Goal: Task Accomplishment & Management: Complete application form

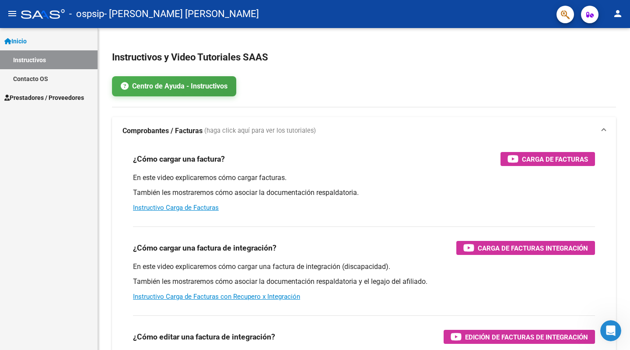
click at [40, 96] on span "Prestadores / Proveedores" at bounding box center [44, 98] width 80 height 10
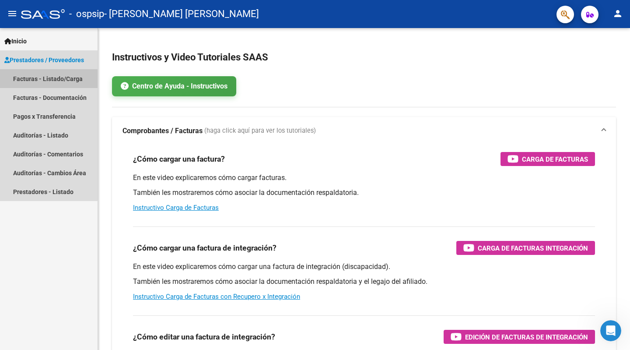
click at [44, 81] on link "Facturas - Listado/Carga" at bounding box center [49, 78] width 98 height 19
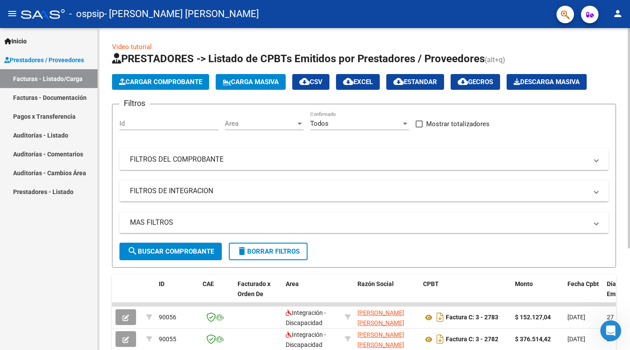
click at [167, 84] on span "Cargar Comprobante" at bounding box center [160, 82] width 83 height 8
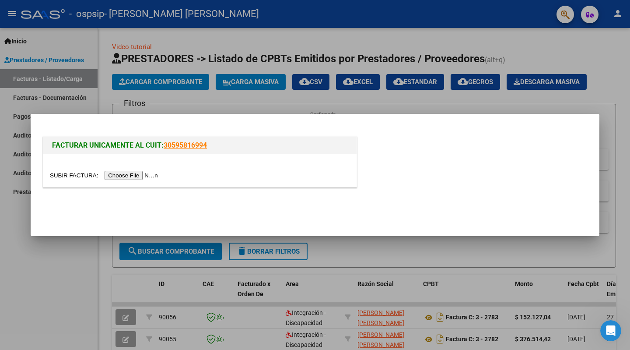
click at [126, 177] on input "file" at bounding box center [105, 175] width 111 height 9
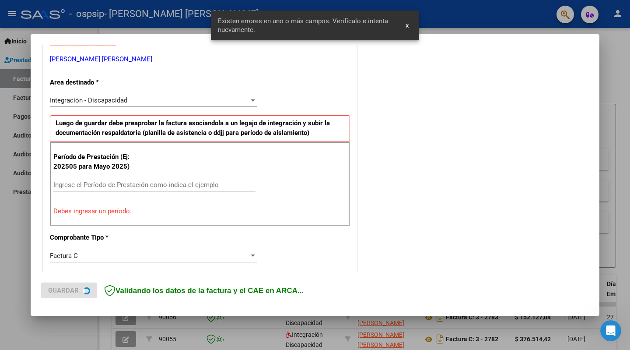
scroll to position [175, 0]
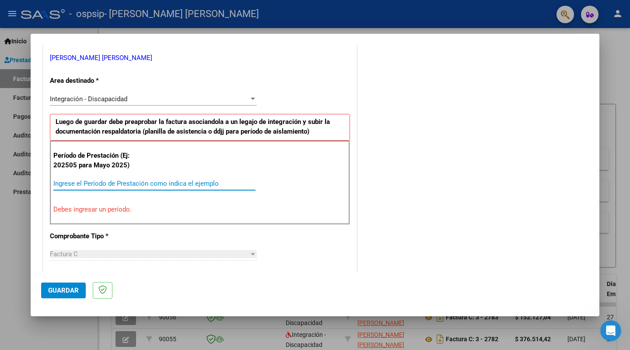
click at [90, 183] on input "Ingrese el Período de Prestación como indica el ejemplo" at bounding box center [154, 183] width 202 height 8
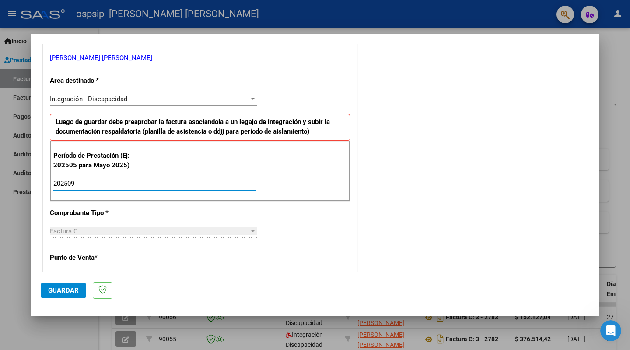
type input "202509"
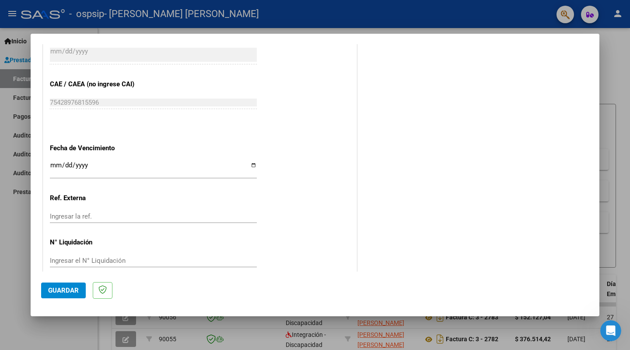
scroll to position [532, 0]
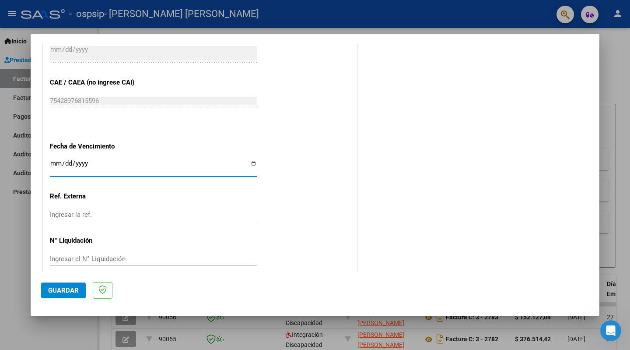
click at [251, 161] on input "Ingresar la fecha" at bounding box center [153, 167] width 207 height 14
type input "[DATE]"
click at [68, 289] on span "Guardar" at bounding box center [63, 290] width 31 height 8
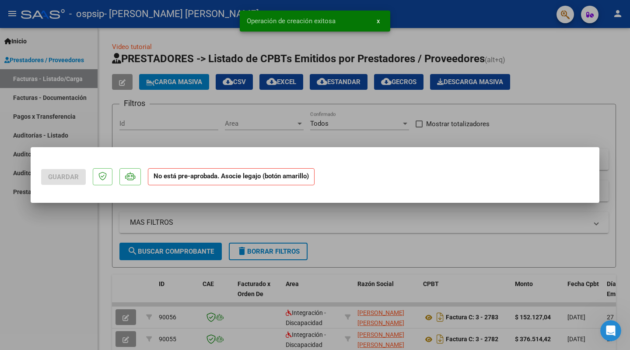
scroll to position [0, 0]
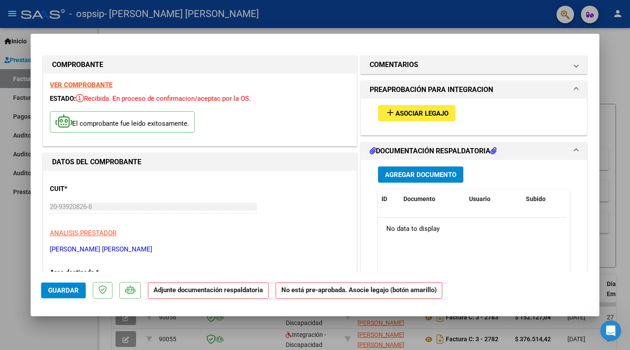
click at [423, 176] on span "Agregar Documento" at bounding box center [420, 175] width 71 height 8
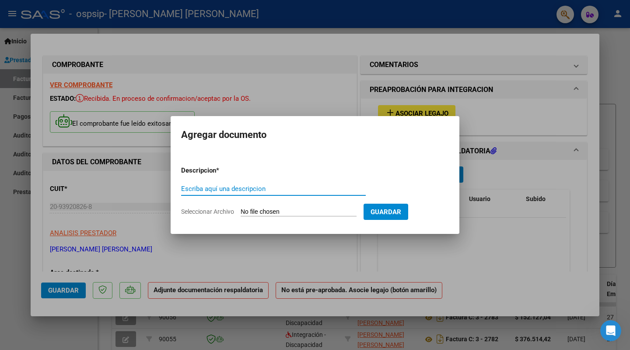
click at [235, 190] on input "Escriba aquí una descripcion" at bounding box center [273, 189] width 185 height 8
type input "[PERSON_NAME] CUD"
click at [294, 211] on input "Seleccionar Archivo" at bounding box center [299, 212] width 116 height 8
type input "C:\fakepath\JoaquinTolozaCUD.pdf"
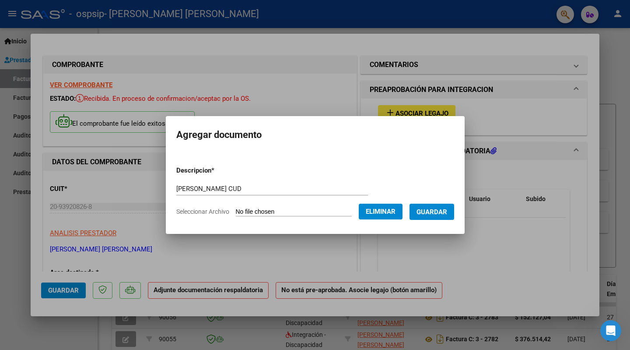
click at [427, 213] on span "Guardar" at bounding box center [432, 212] width 31 height 8
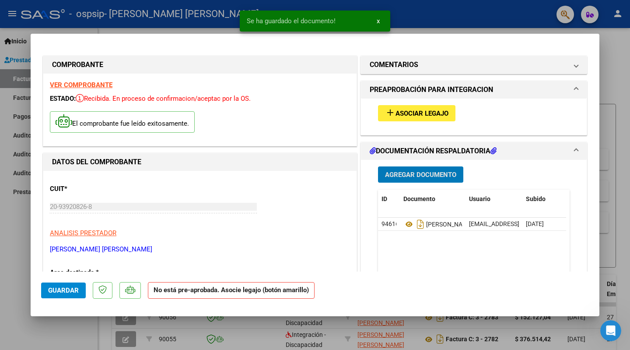
click at [419, 173] on span "Agregar Documento" at bounding box center [420, 175] width 71 height 8
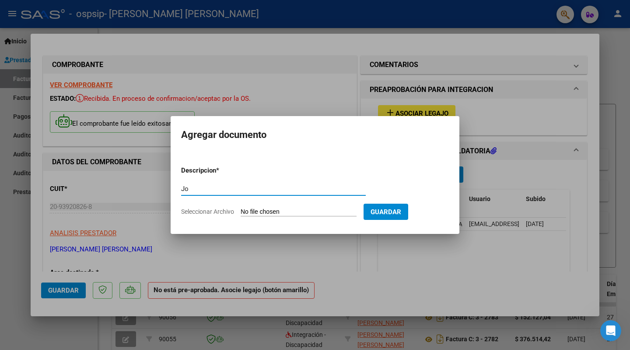
type input "J"
type input "u"
type input "U"
click at [387, 283] on div at bounding box center [315, 175] width 630 height 350
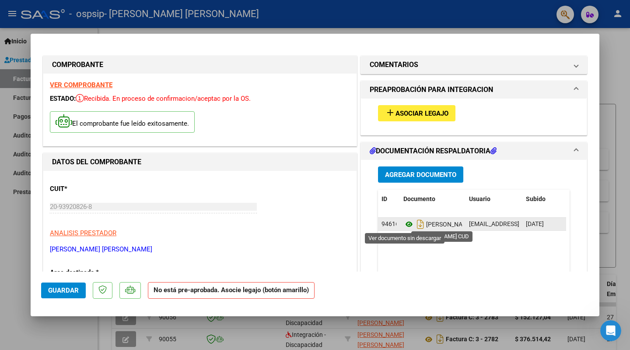
click at [404, 224] on icon at bounding box center [409, 224] width 11 height 11
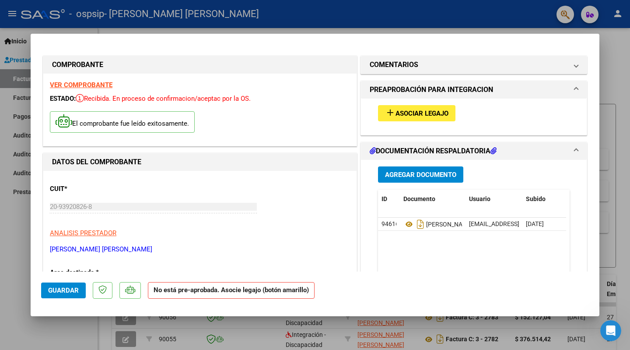
click at [575, 150] on span at bounding box center [577, 151] width 4 height 11
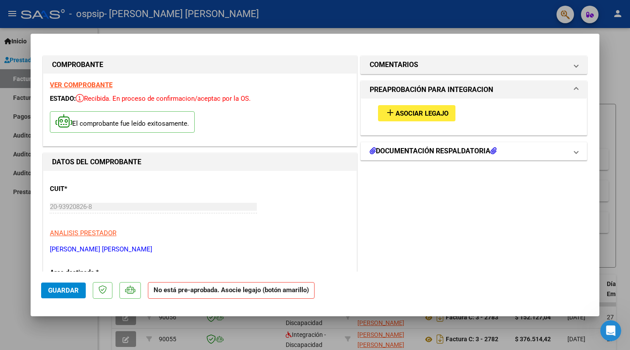
click at [575, 150] on span at bounding box center [577, 151] width 4 height 11
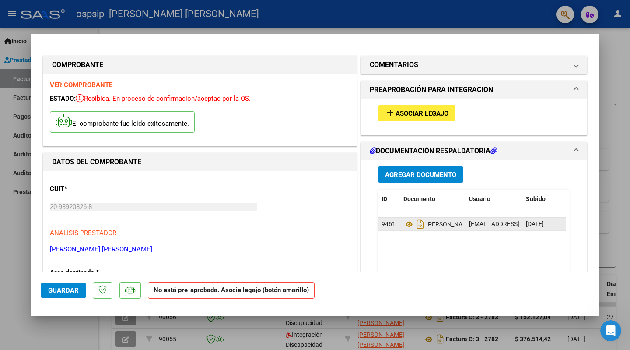
click at [378, 225] on datatable-body-cell "94616" at bounding box center [389, 224] width 22 height 13
click at [561, 222] on datatable-body-cell "[DATE]" at bounding box center [545, 224] width 44 height 13
click at [560, 222] on datatable-body-cell "[DATE]" at bounding box center [545, 224] width 44 height 13
click at [481, 223] on span "[EMAIL_ADDRESS][DOMAIN_NAME] - [PERSON_NAME]" at bounding box center [543, 223] width 148 height 7
click at [455, 225] on span "[PERSON_NAME] Cud" at bounding box center [445, 224] width 82 height 7
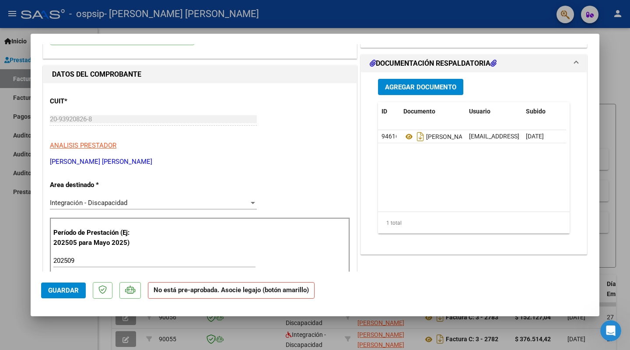
scroll to position [0, 44]
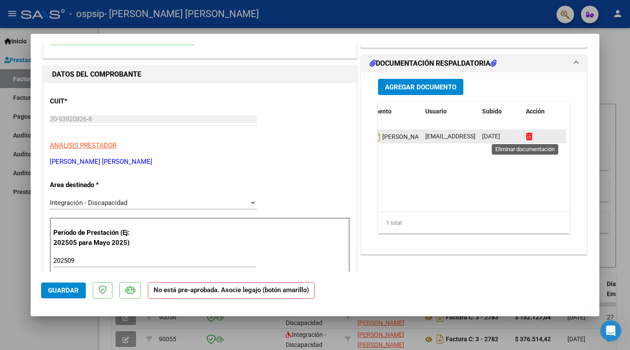
click at [526, 133] on icon at bounding box center [529, 136] width 7 height 8
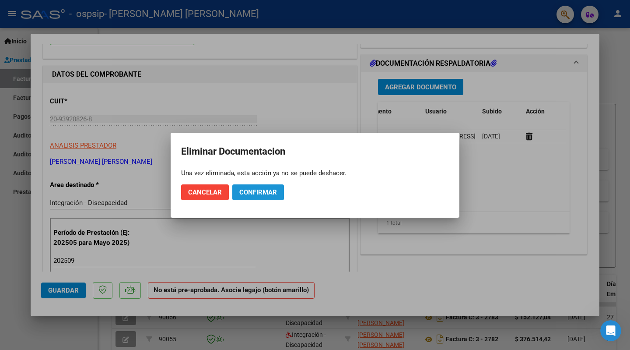
click at [251, 193] on span "Confirmar" at bounding box center [258, 192] width 38 height 8
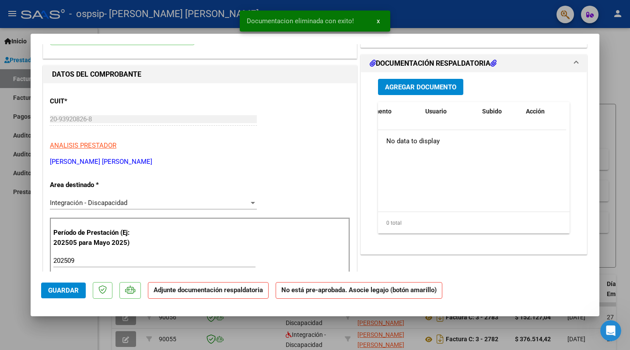
scroll to position [0, 0]
click at [414, 89] on span "Agregar Documento" at bounding box center [420, 87] width 71 height 8
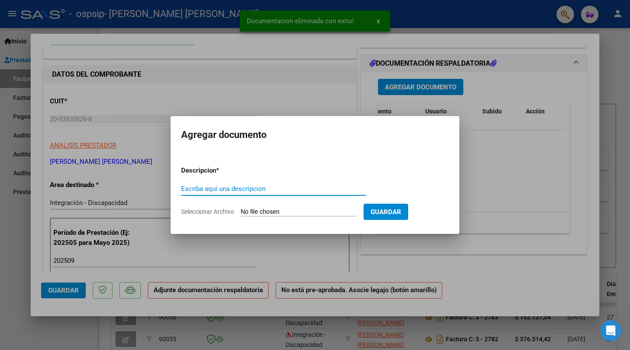
click at [253, 187] on input "Escriba aquí una descripcion" at bounding box center [273, 189] width 185 height 8
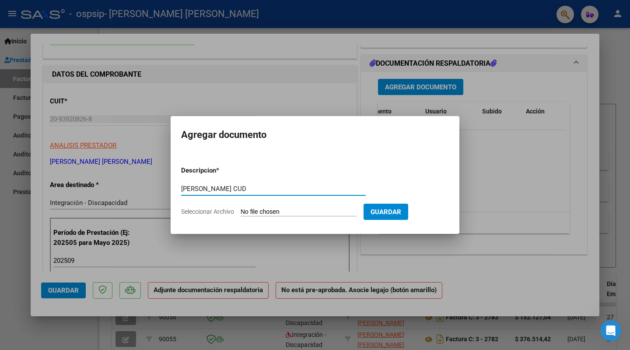
type input "[PERSON_NAME] CUD"
click at [281, 209] on input "Seleccionar Archivo" at bounding box center [299, 212] width 116 height 8
type input "C:\fakepath\UlisesTolozaCUD.pdf"
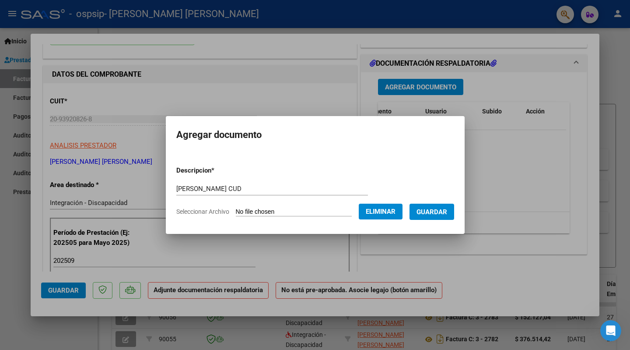
click at [440, 214] on span "Guardar" at bounding box center [432, 212] width 31 height 8
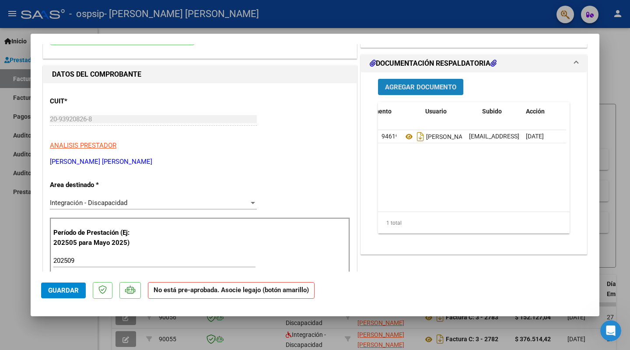
click at [409, 85] on span "Agregar Documento" at bounding box center [420, 87] width 71 height 8
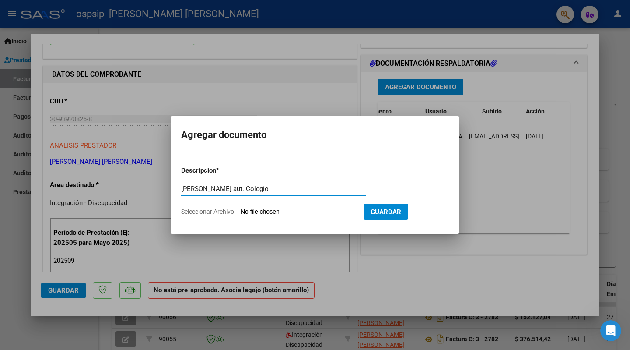
click at [269, 188] on input "[PERSON_NAME] aut. Colegio" at bounding box center [273, 189] width 185 height 8
type input "[PERSON_NAME] autorizaciòn Colegio"
click at [286, 209] on input "Seleccionar Archivo" at bounding box center [299, 212] width 116 height 8
type input "C:\fakepath\UlisesTolozaAutorizaciònColegio.pdf"
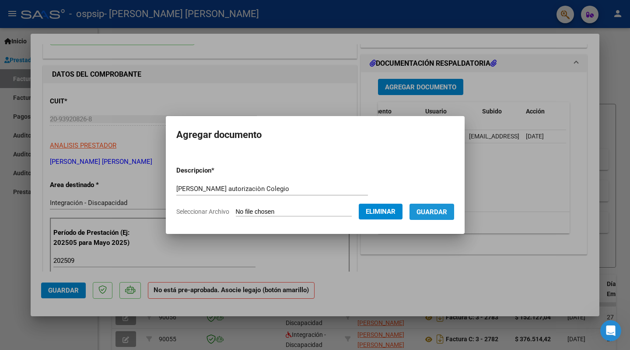
click at [443, 214] on span "Guardar" at bounding box center [432, 212] width 31 height 8
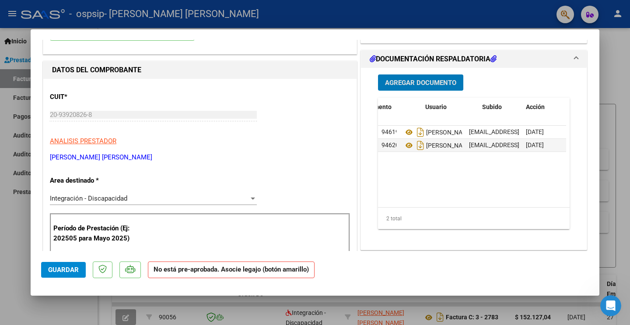
click at [409, 83] on span "Agregar Documento" at bounding box center [420, 83] width 71 height 8
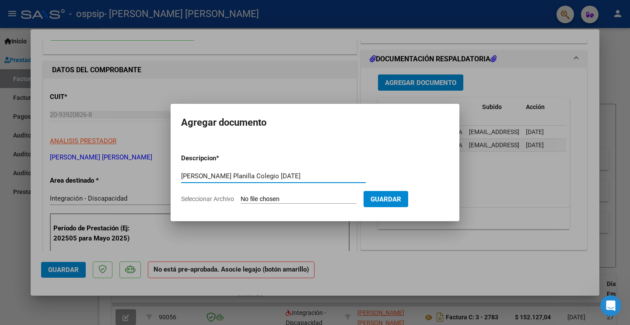
type input "[PERSON_NAME] Planilla Colegio [DATE]"
click at [303, 200] on input "Seleccionar Archivo" at bounding box center [299, 199] width 116 height 8
type input "C:\fakepath\UlisesTolozaPlanillaColegioSeptiembre2025.pdf"
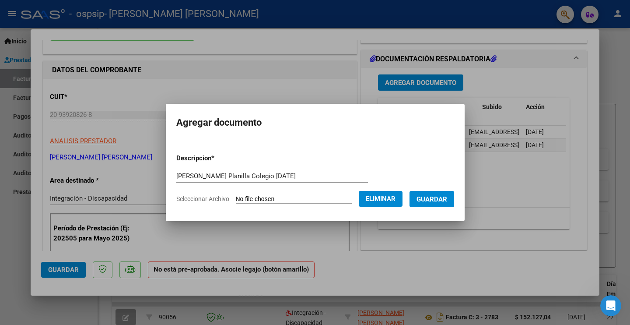
click at [439, 199] on span "Guardar" at bounding box center [432, 199] width 31 height 8
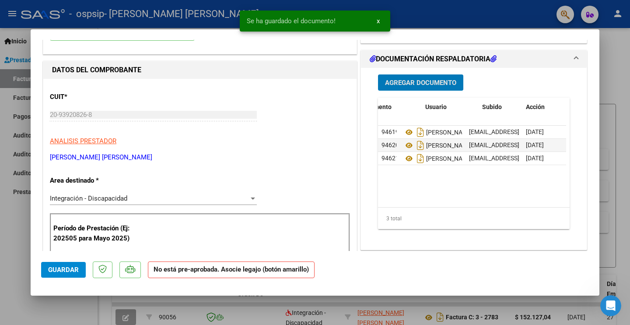
click at [56, 276] on button "Guardar" at bounding box center [63, 270] width 45 height 16
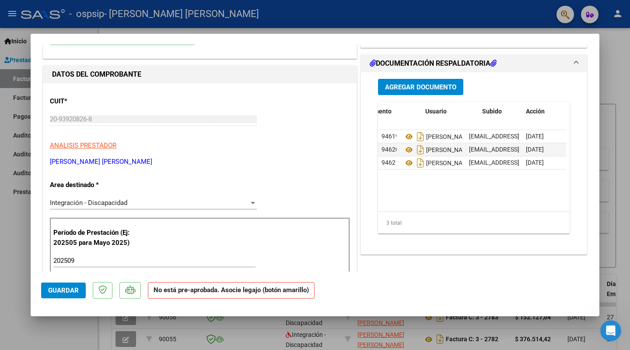
click at [0, 312] on div at bounding box center [315, 175] width 630 height 350
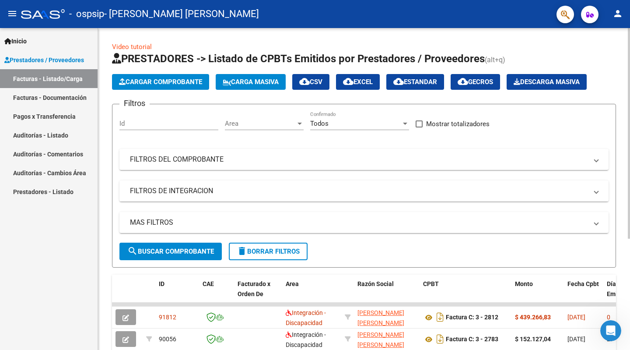
click at [176, 82] on span "Cargar Comprobante" at bounding box center [160, 82] width 83 height 8
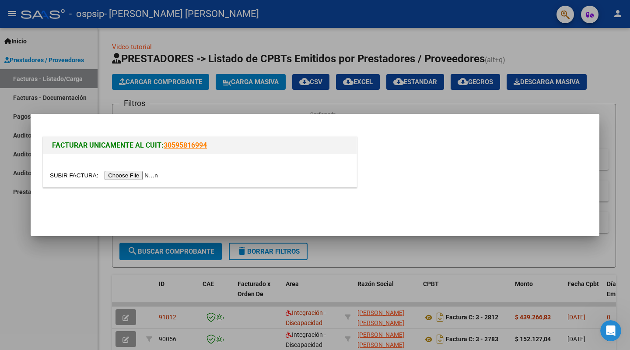
click at [131, 176] on input "file" at bounding box center [105, 175] width 111 height 9
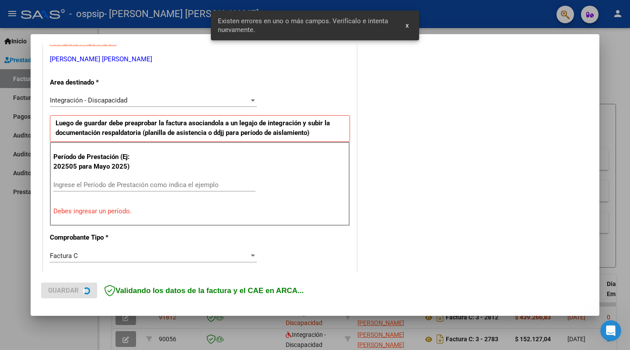
scroll to position [175, 0]
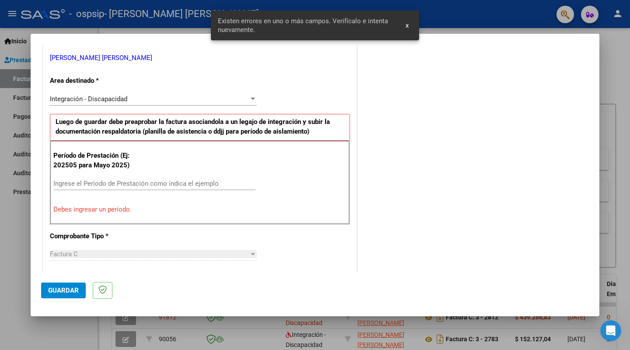
click at [84, 183] on input "Ingrese el Período de Prestación como indica el ejemplo" at bounding box center [154, 183] width 202 height 8
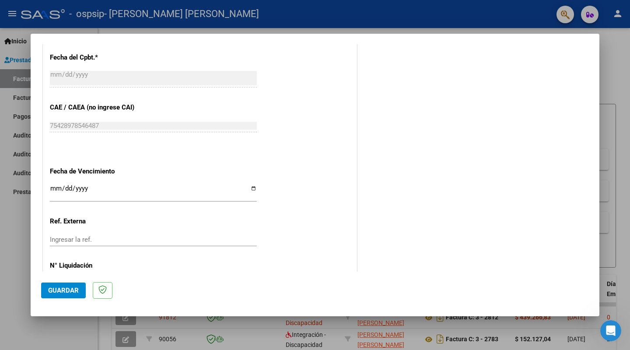
scroll to position [525, 0]
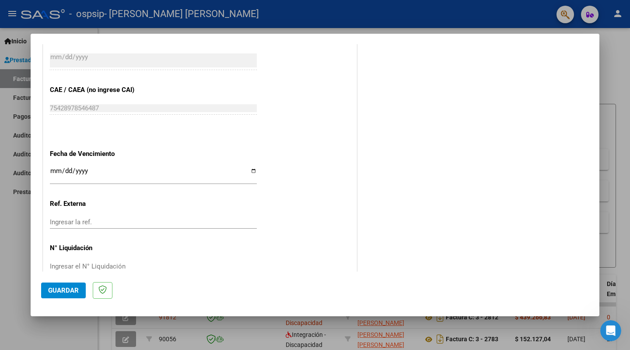
type input "202509"
click at [249, 167] on input "Ingresar la fecha" at bounding box center [153, 174] width 207 height 14
type input "[DATE]"
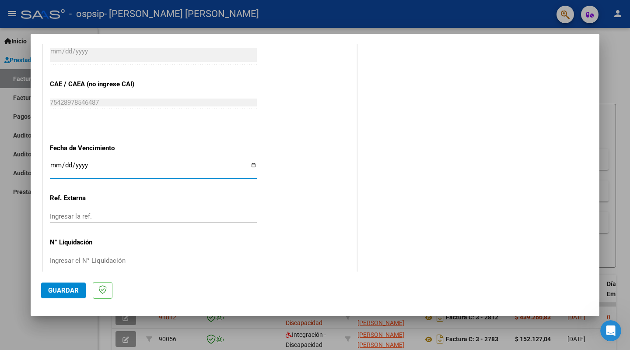
scroll to position [532, 0]
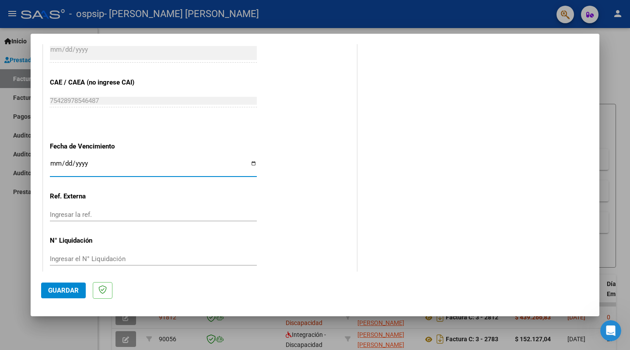
click at [64, 291] on span "Guardar" at bounding box center [63, 290] width 31 height 8
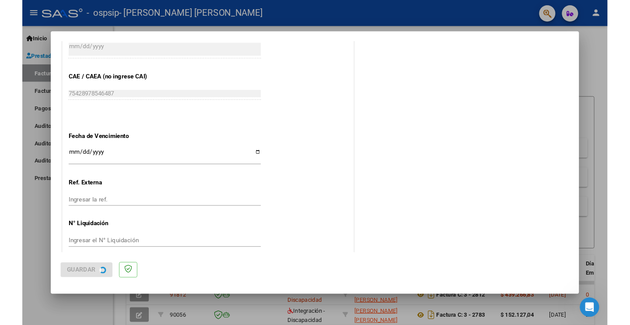
scroll to position [0, 0]
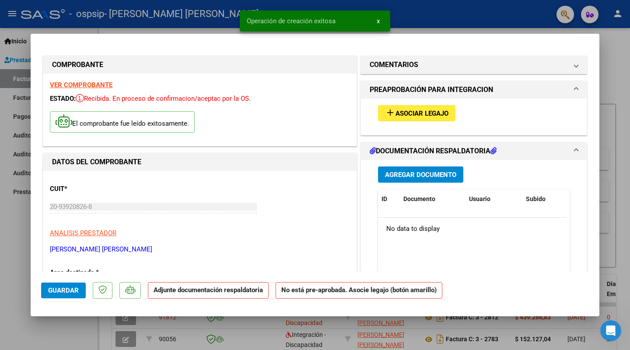
click at [421, 172] on span "Agregar Documento" at bounding box center [420, 175] width 71 height 8
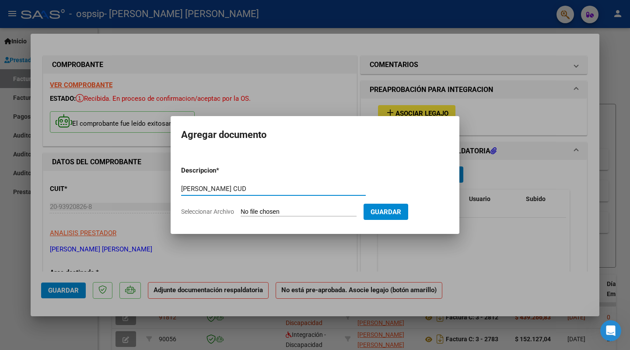
type input "[PERSON_NAME] CUD"
click at [291, 211] on input "Seleccionar Archivo" at bounding box center [299, 212] width 116 height 8
type input "C:\fakepath\UlisesTolozaCUD.pdf"
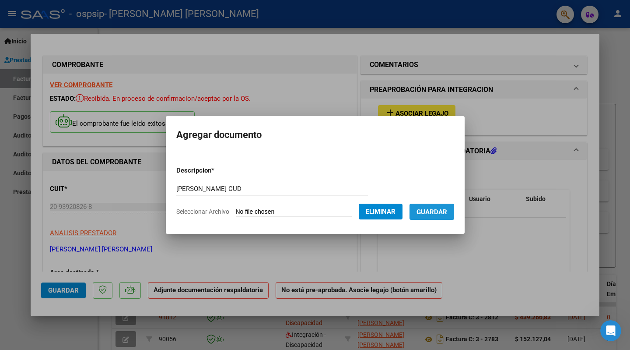
click at [445, 211] on span "Guardar" at bounding box center [432, 212] width 31 height 8
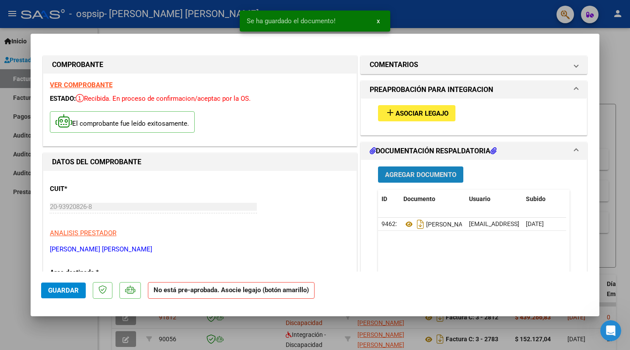
click at [416, 171] on span "Agregar Documento" at bounding box center [420, 175] width 71 height 8
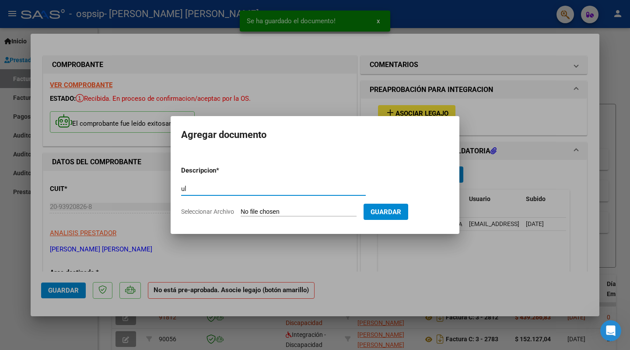
type input "u"
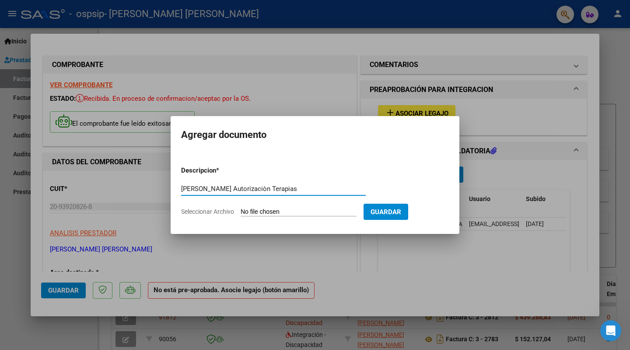
type input "[PERSON_NAME] Autorizaciòn Terapias"
click at [272, 211] on input "Seleccionar Archivo" at bounding box center [299, 212] width 116 height 8
type input "C:\fakepath\UlisesTolozaAutorizaciònTerapias.pdf"
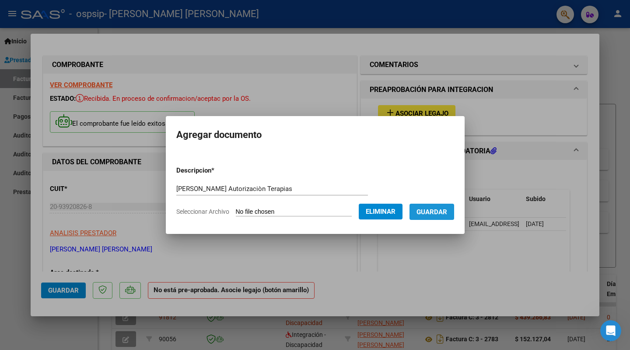
click at [438, 213] on span "Guardar" at bounding box center [432, 212] width 31 height 8
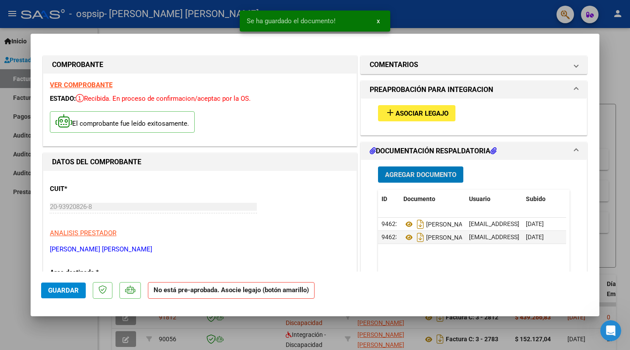
click at [415, 173] on span "Agregar Documento" at bounding box center [420, 175] width 71 height 8
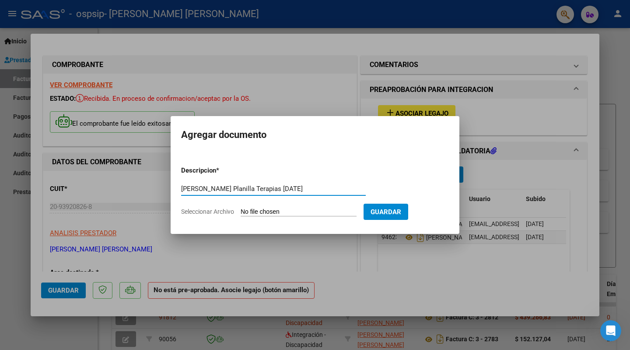
type input "[PERSON_NAME] Planilla Terapias [DATE]"
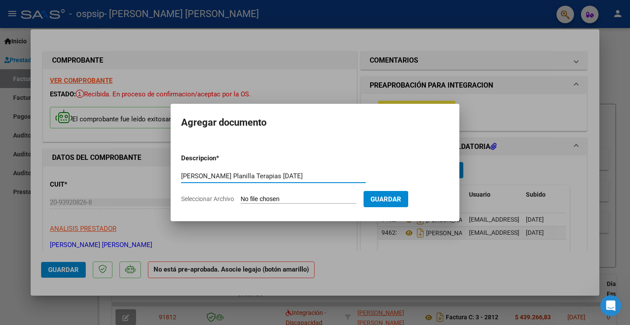
click at [281, 196] on input "Seleccionar Archivo" at bounding box center [299, 199] width 116 height 8
type input "C:\fakepath\UlisesTolozaPlanillaTerapiasSeptiembre2025.pdf"
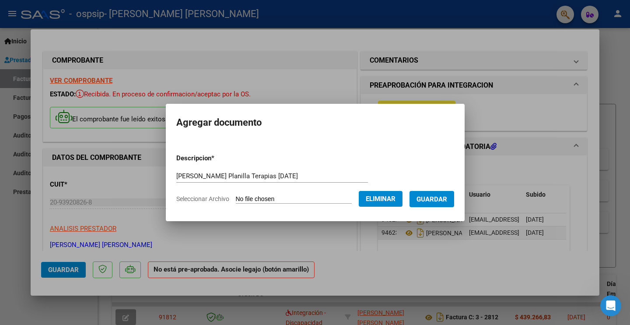
click at [440, 197] on span "Guardar" at bounding box center [432, 199] width 31 height 8
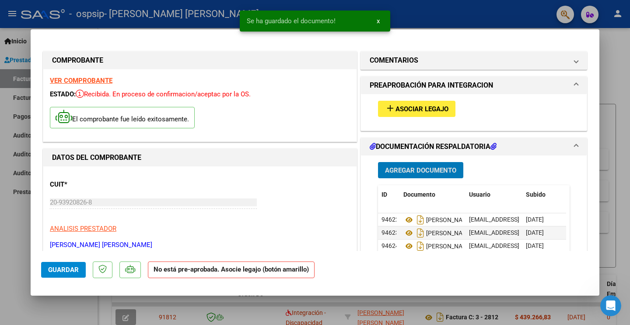
click at [63, 274] on button "Guardar" at bounding box center [63, 270] width 45 height 16
click at [18, 227] on div at bounding box center [315, 162] width 630 height 325
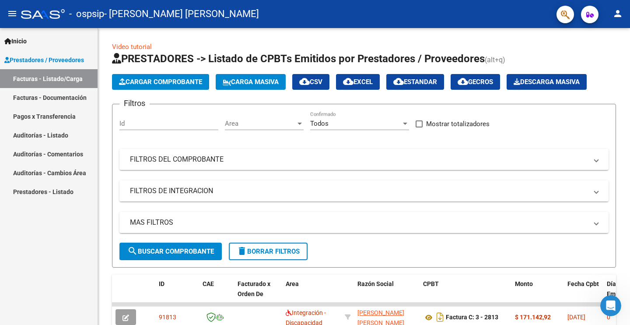
click at [617, 17] on mat-icon "person" at bounding box center [618, 13] width 11 height 11
click at [606, 57] on button "exit_to_app Salir" at bounding box center [599, 57] width 53 height 21
